Goal: Information Seeking & Learning: Learn about a topic

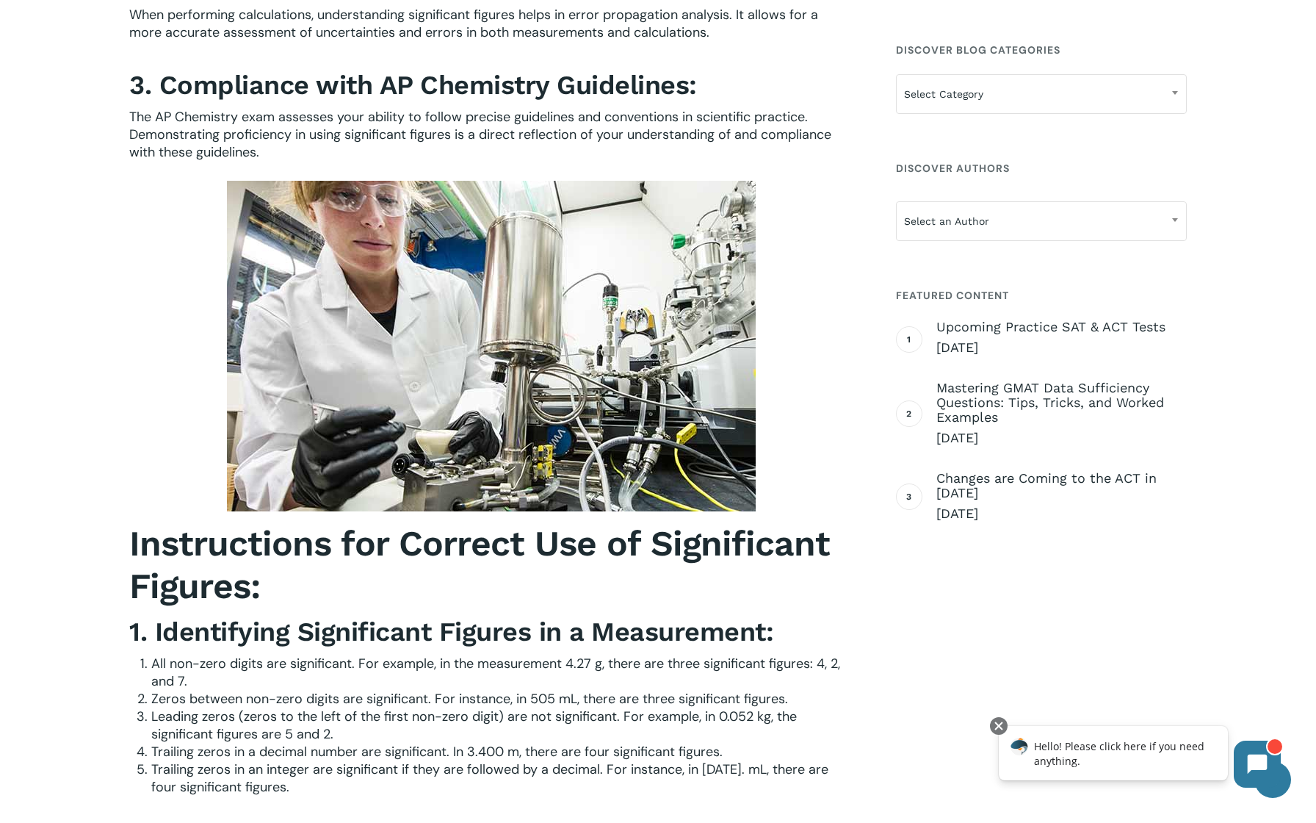
scroll to position [1363, 0]
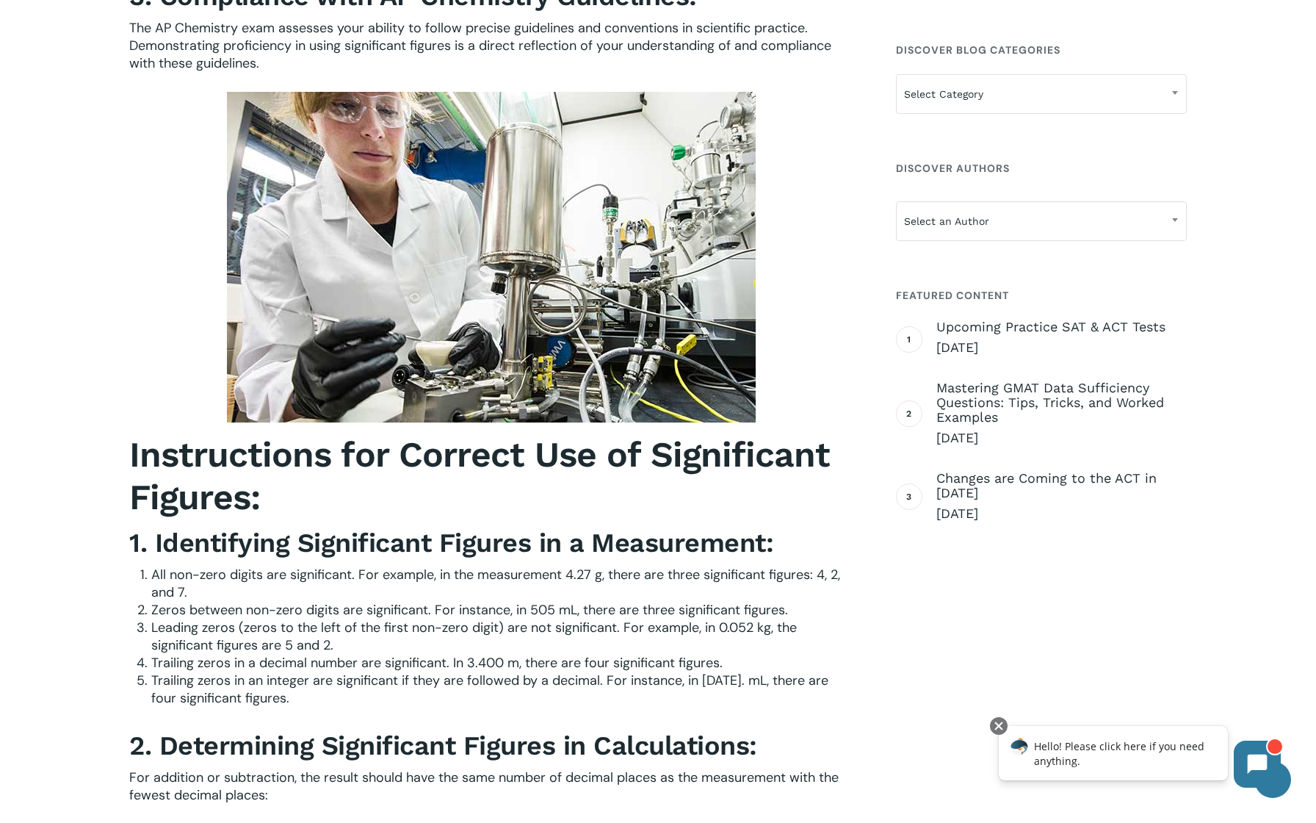
click at [406, 588] on span "All non-zero digits are significant. For example, in the measurement 4.27 g, th…" at bounding box center [495, 583] width 689 height 35
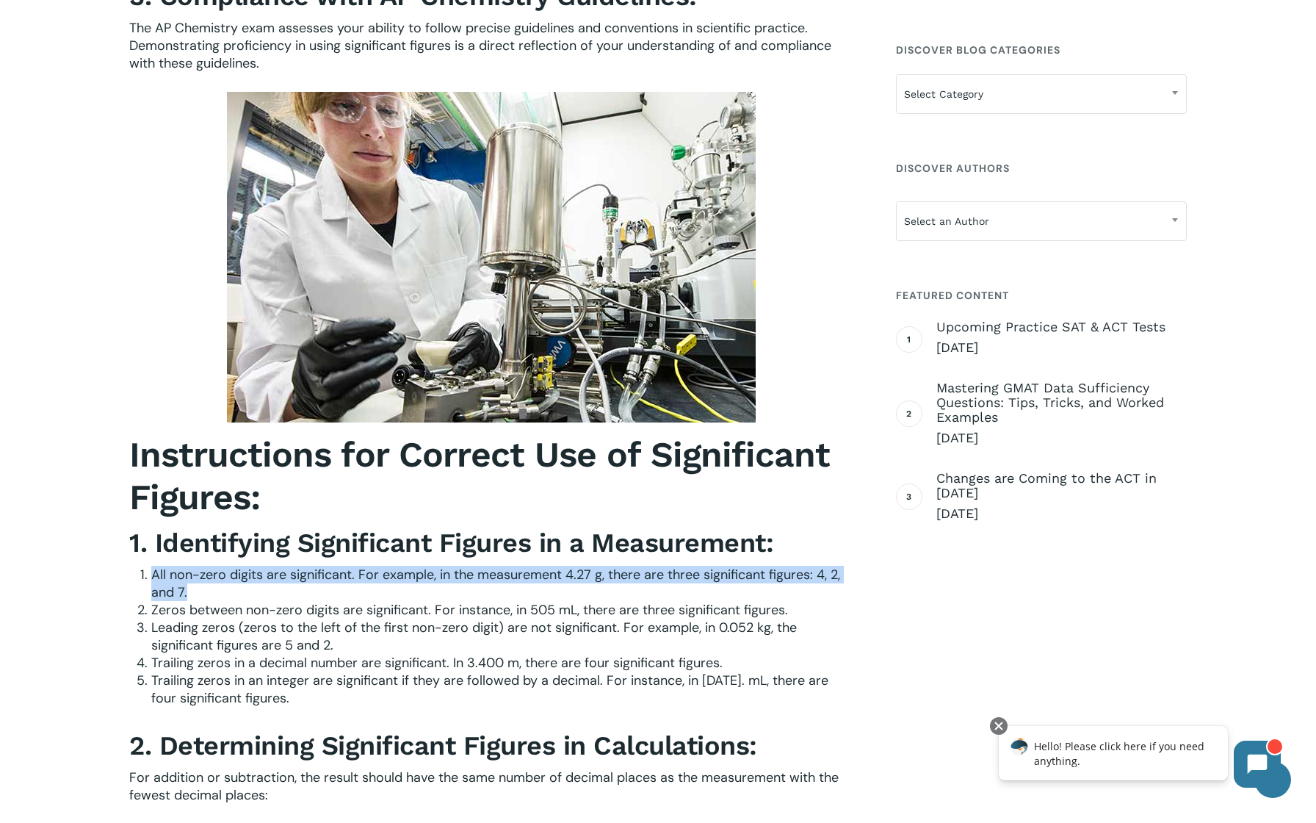
click at [406, 588] on span "All non-zero digits are significant. For example, in the measurement 4.27 g, th…" at bounding box center [495, 583] width 689 height 35
drag, startPoint x: 407, startPoint y: 594, endPoint x: 159, endPoint y: 584, distance: 248.5
click at [159, 584] on li "All non-zero digits are significant. For example, in the measurement 4.27 g, th…" at bounding box center [502, 583] width 702 height 35
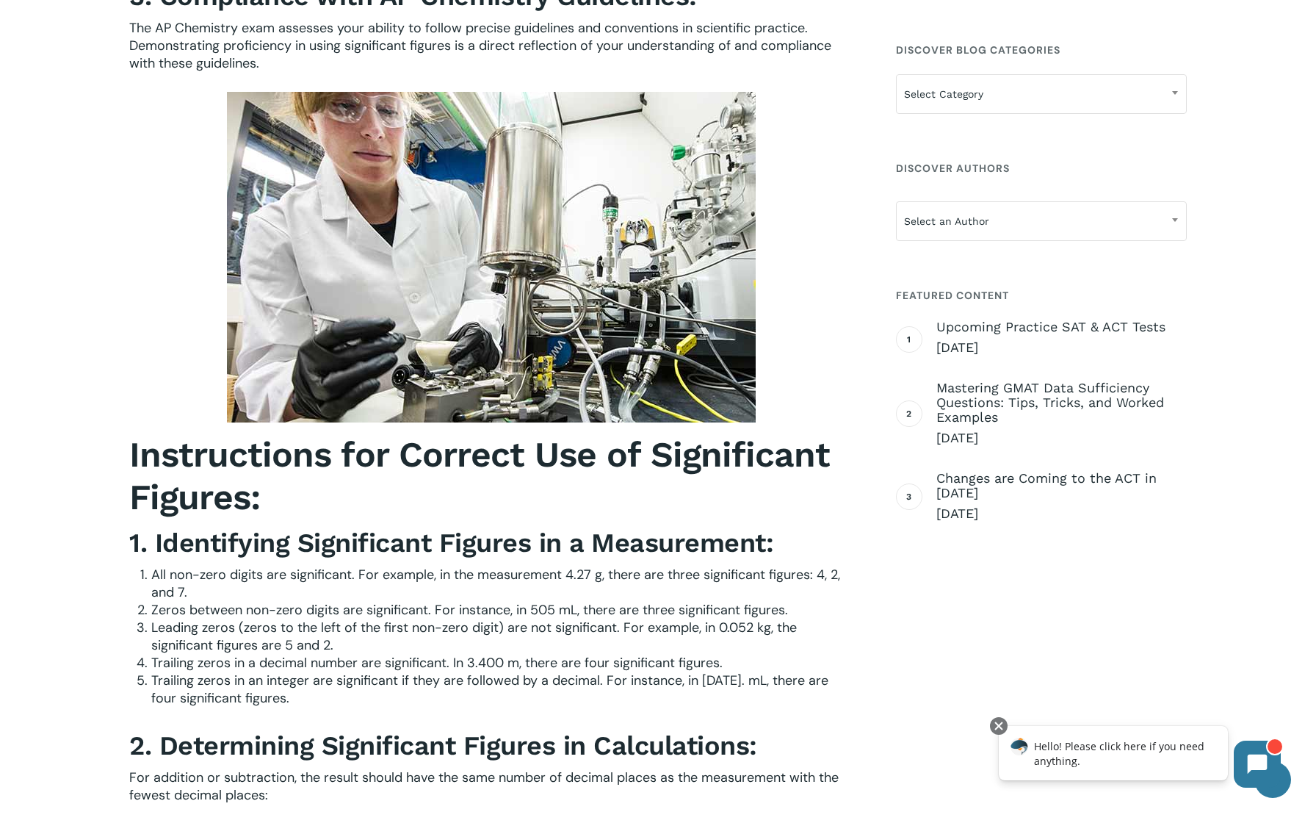
click at [281, 615] on span "Zeros between non-zero digits are significant. For instance, in 505 mL, there a…" at bounding box center [469, 610] width 637 height 18
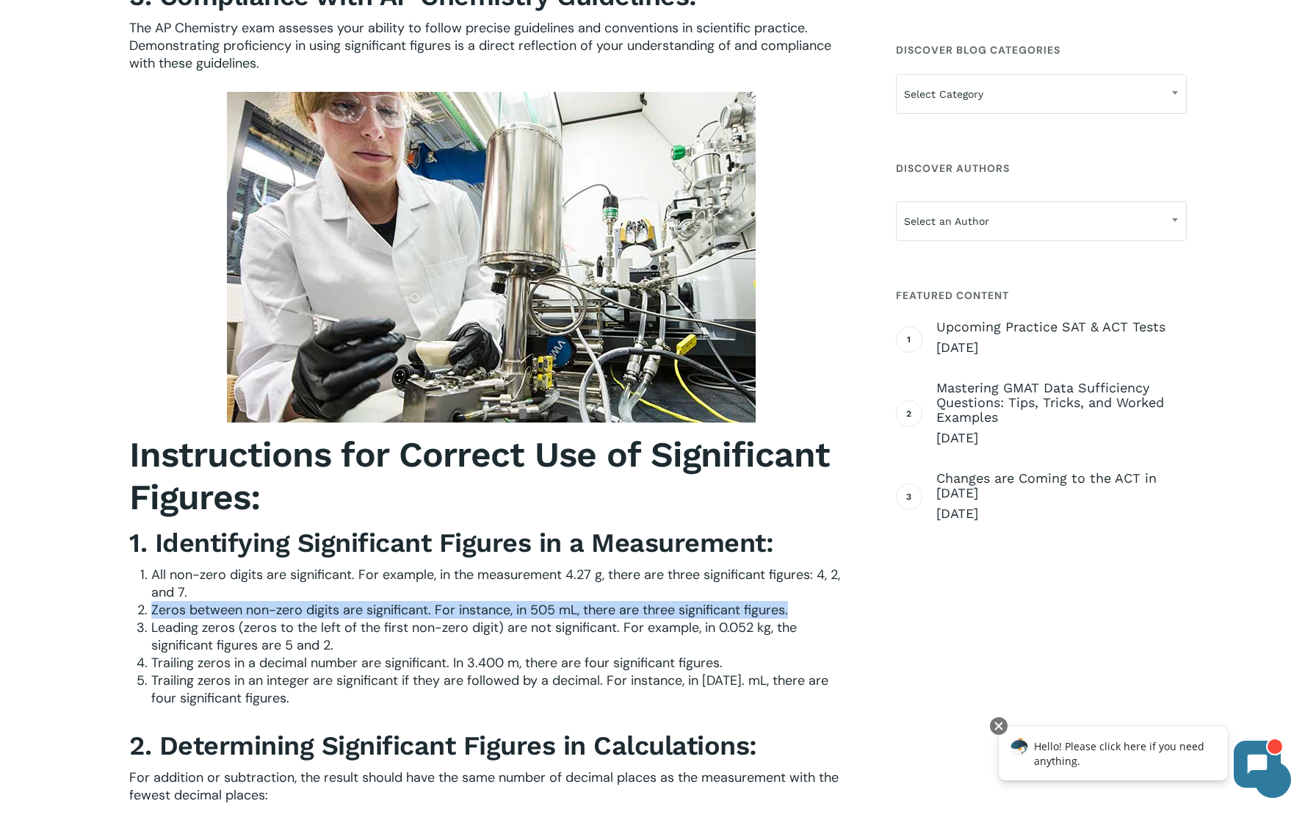
click at [281, 615] on span "Zeros between non-zero digits are significant. For instance, in 505 mL, there a…" at bounding box center [469, 610] width 637 height 18
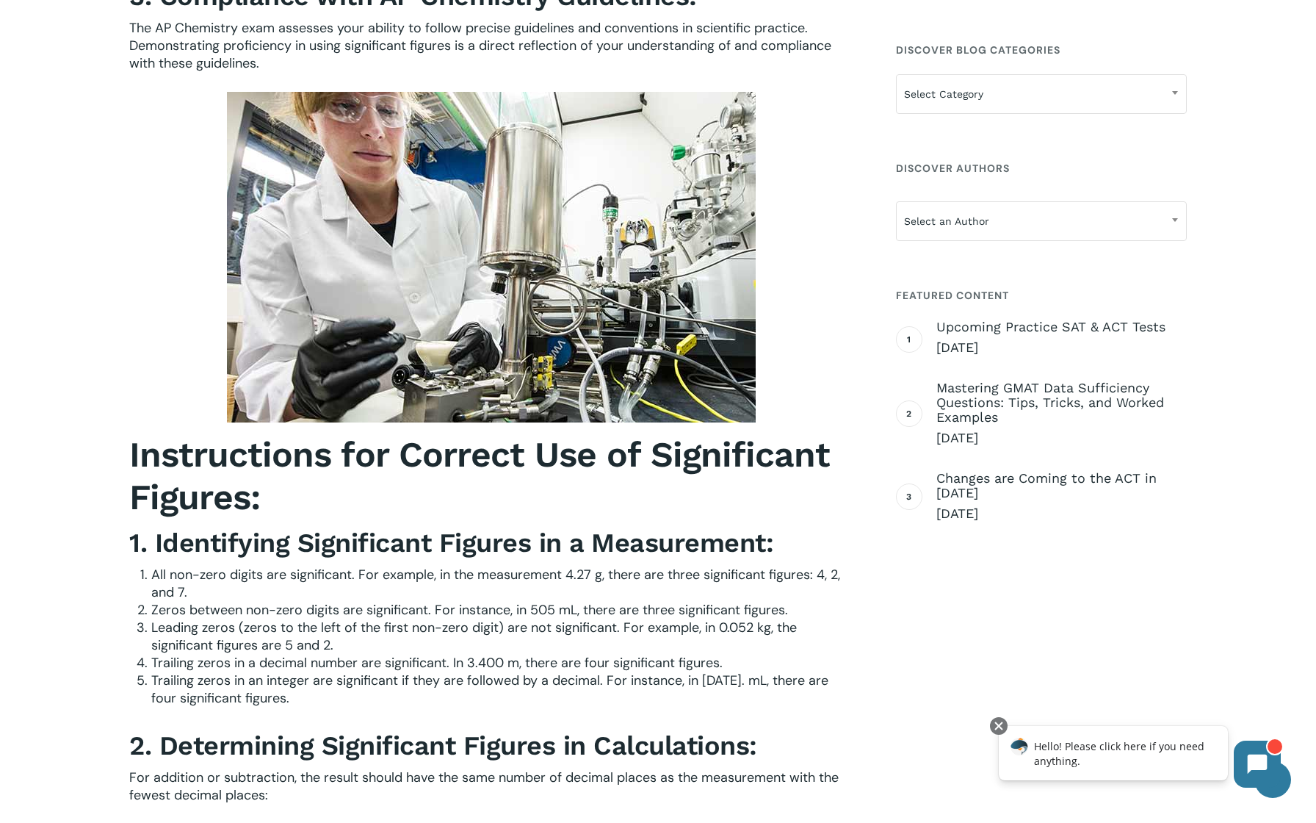
click at [276, 654] on span "Leading zeros (zeros to the left of the first non-zero digit) are not significa…" at bounding box center [474, 635] width 646 height 35
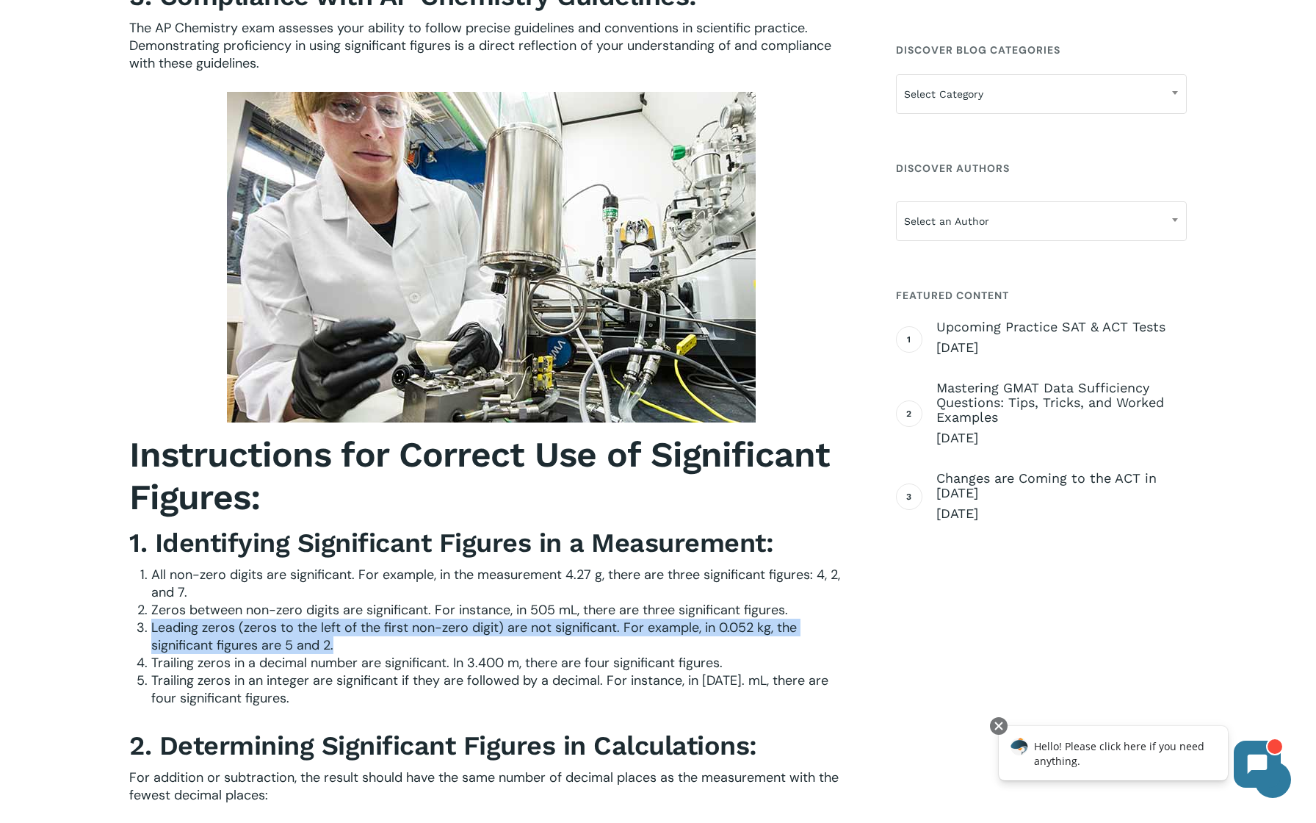
click at [276, 654] on span "Leading zeros (zeros to the left of the first non-zero digit) are not significa…" at bounding box center [474, 635] width 646 height 35
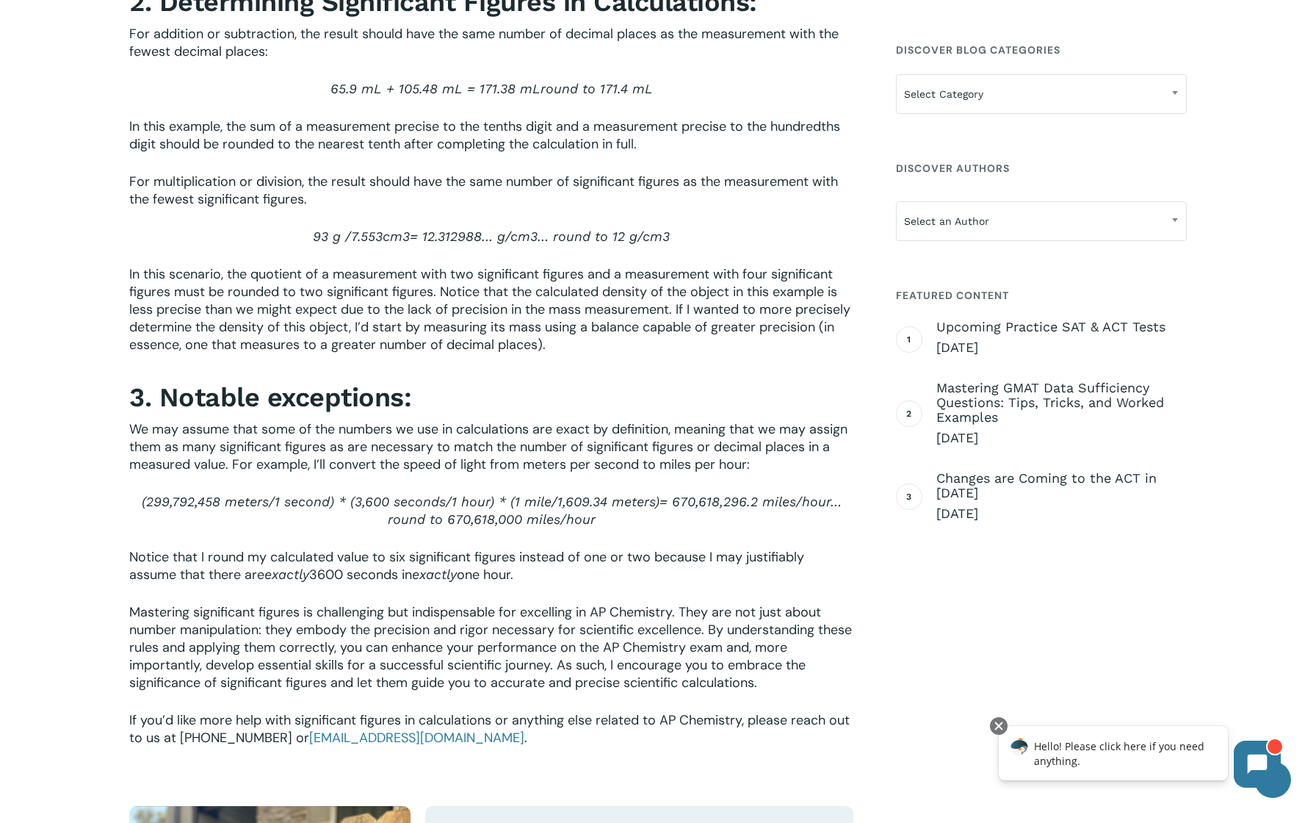
scroll to position [1488, 0]
